Goal: Check status: Check status

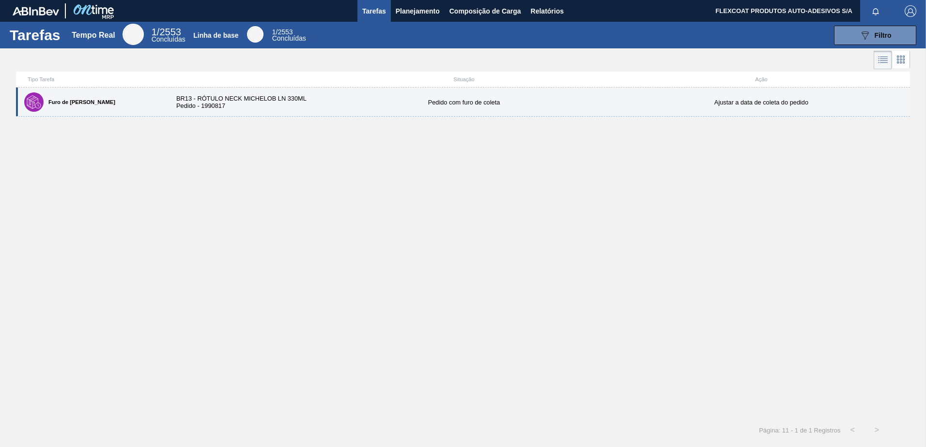
click at [281, 96] on div "BR13 - RÓTULO NECK MICHELOB LN 330ML Pedido - 1990817" at bounding box center [241, 102] width 149 height 15
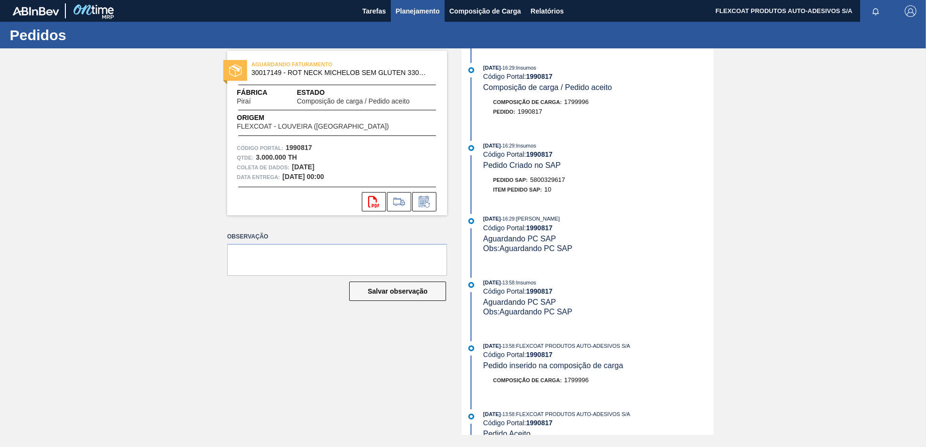
click at [407, 12] on span "Planejamento" at bounding box center [418, 11] width 44 height 12
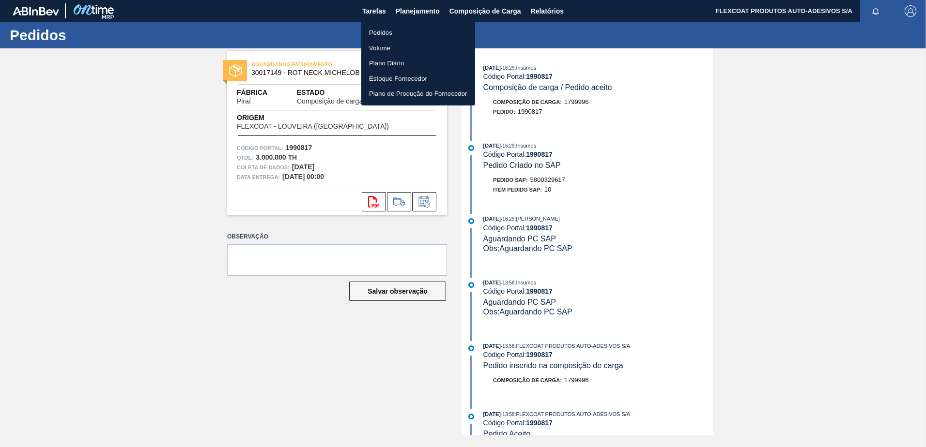
click at [384, 31] on li "Pedidos" at bounding box center [418, 32] width 114 height 15
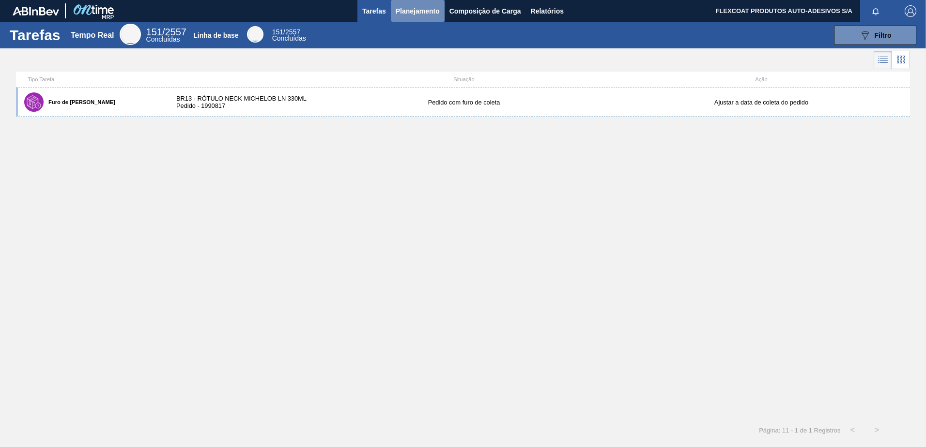
click at [396, 6] on span "Planejamento" at bounding box center [418, 11] width 44 height 12
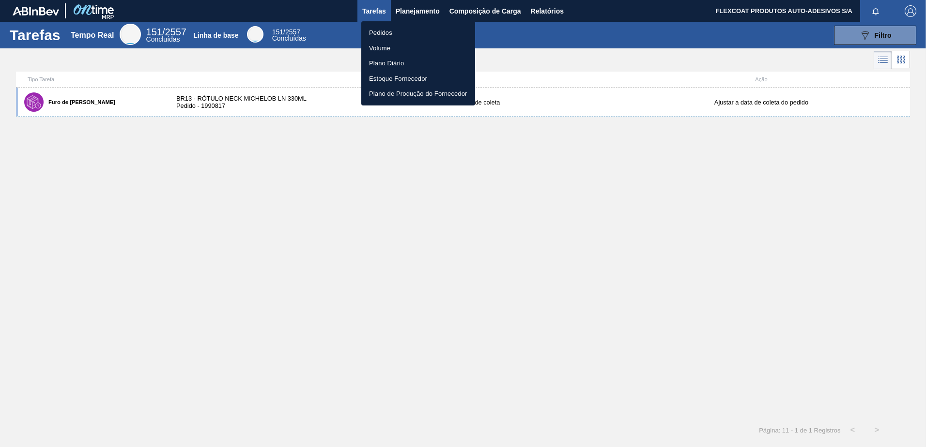
click at [386, 30] on li "Pedidos" at bounding box center [418, 32] width 114 height 15
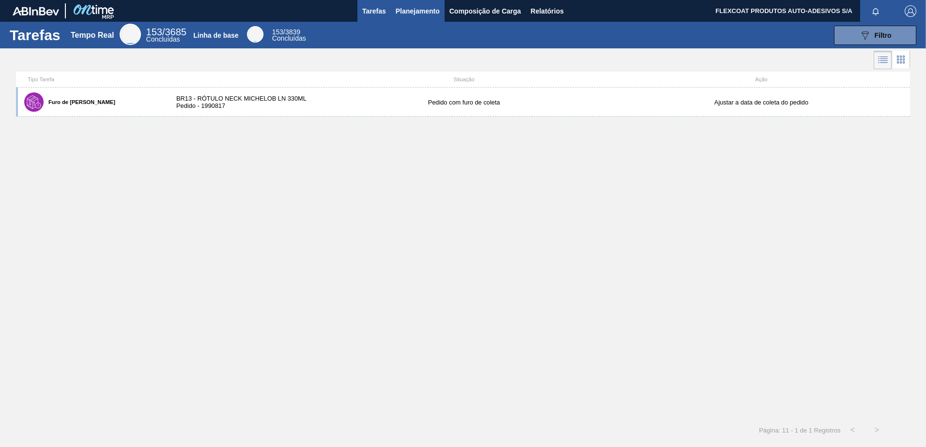
click at [403, 14] on span "Planejamento" at bounding box center [418, 11] width 44 height 12
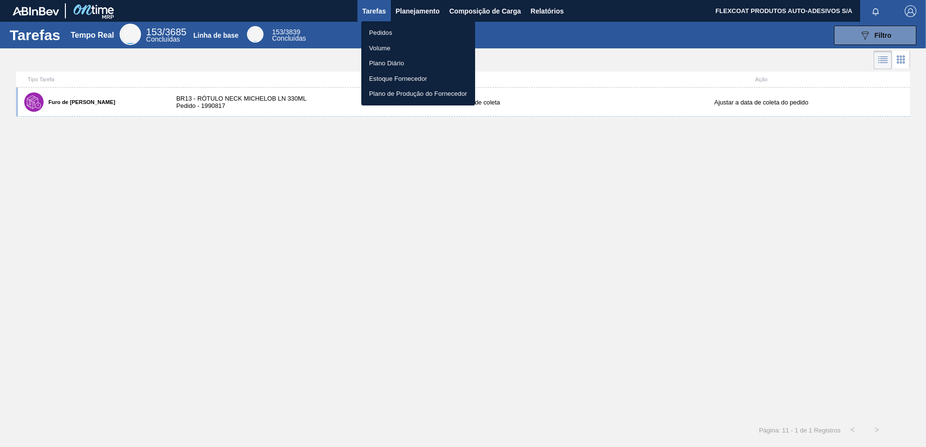
drag, startPoint x: 417, startPoint y: 16, endPoint x: 406, endPoint y: 12, distance: 11.8
click at [416, 16] on div at bounding box center [463, 223] width 926 height 447
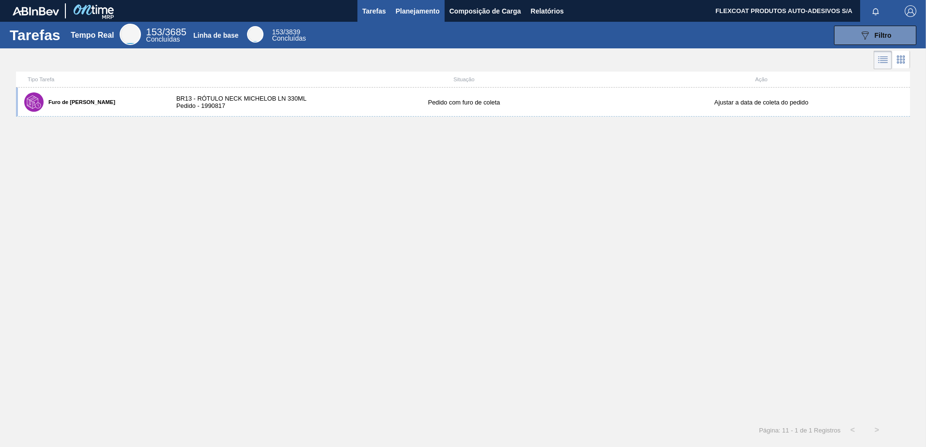
click at [404, 14] on span "Planejamento" at bounding box center [418, 11] width 44 height 12
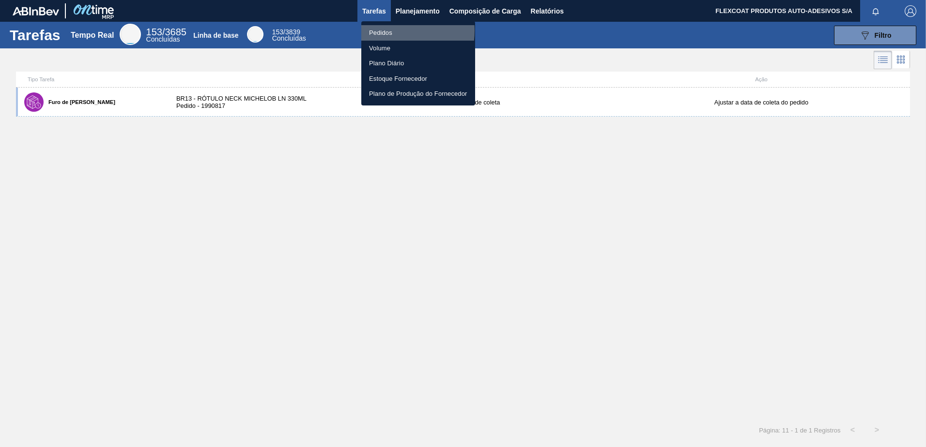
click at [388, 31] on li "Pedidos" at bounding box center [418, 32] width 114 height 15
